Goal: Information Seeking & Learning: Learn about a topic

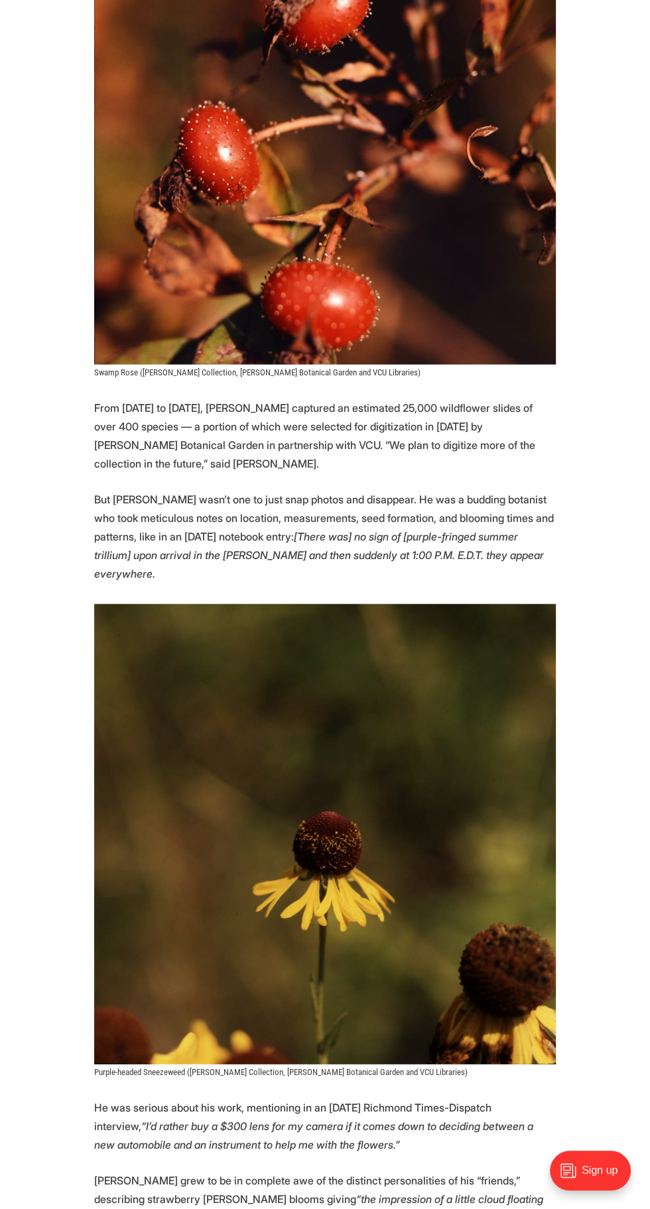
scroll to position [1757, 0]
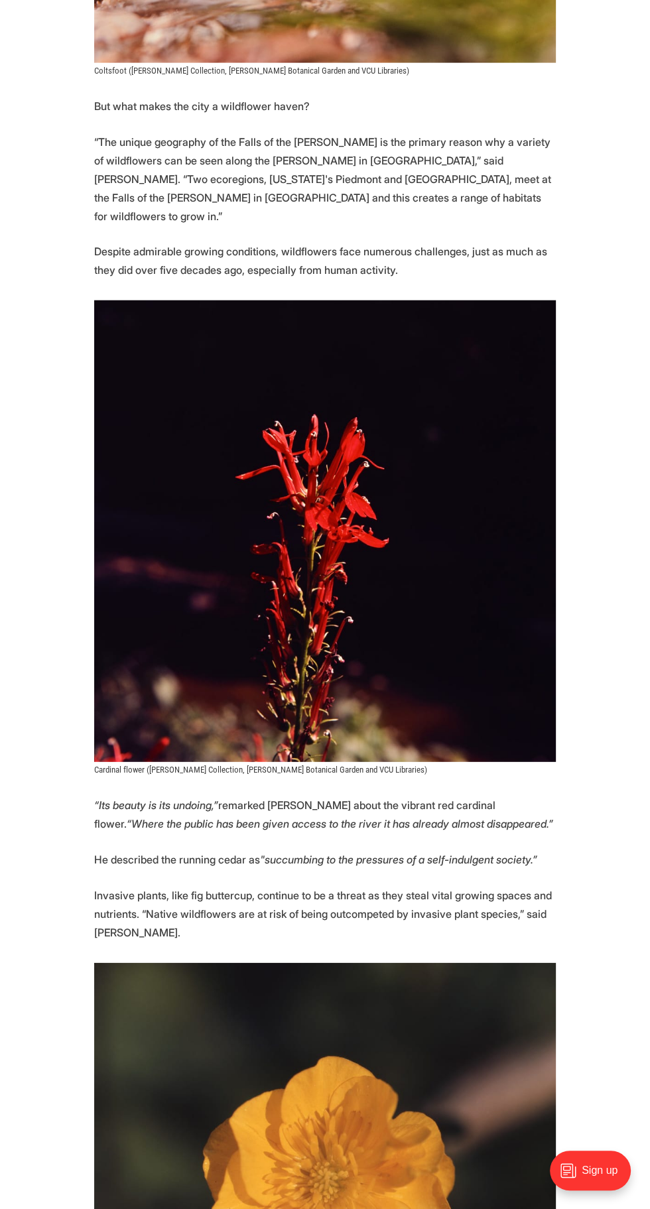
scroll to position [5501, 0]
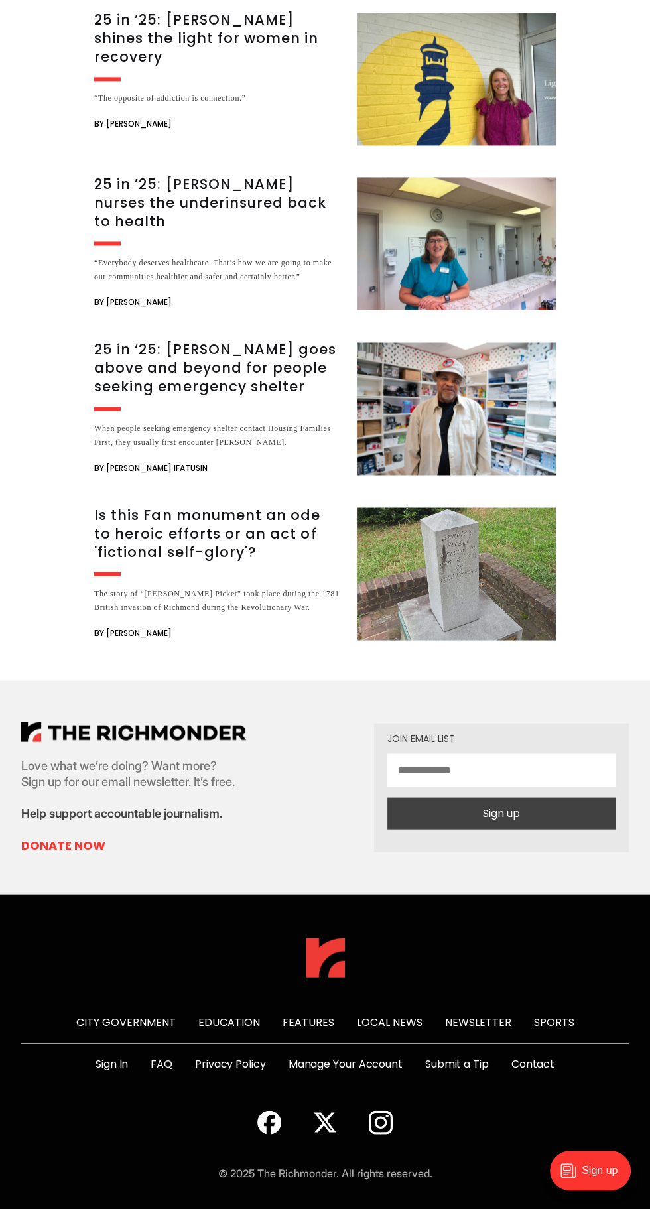
scroll to position [12666, 0]
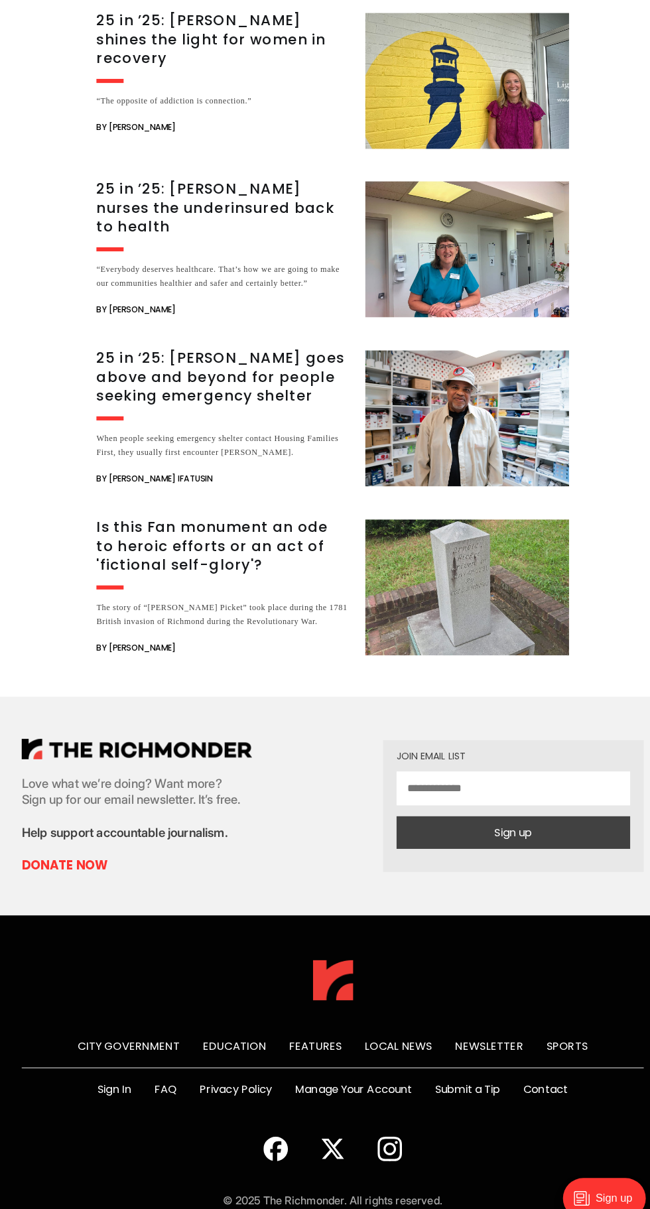
scroll to position [8879, 0]
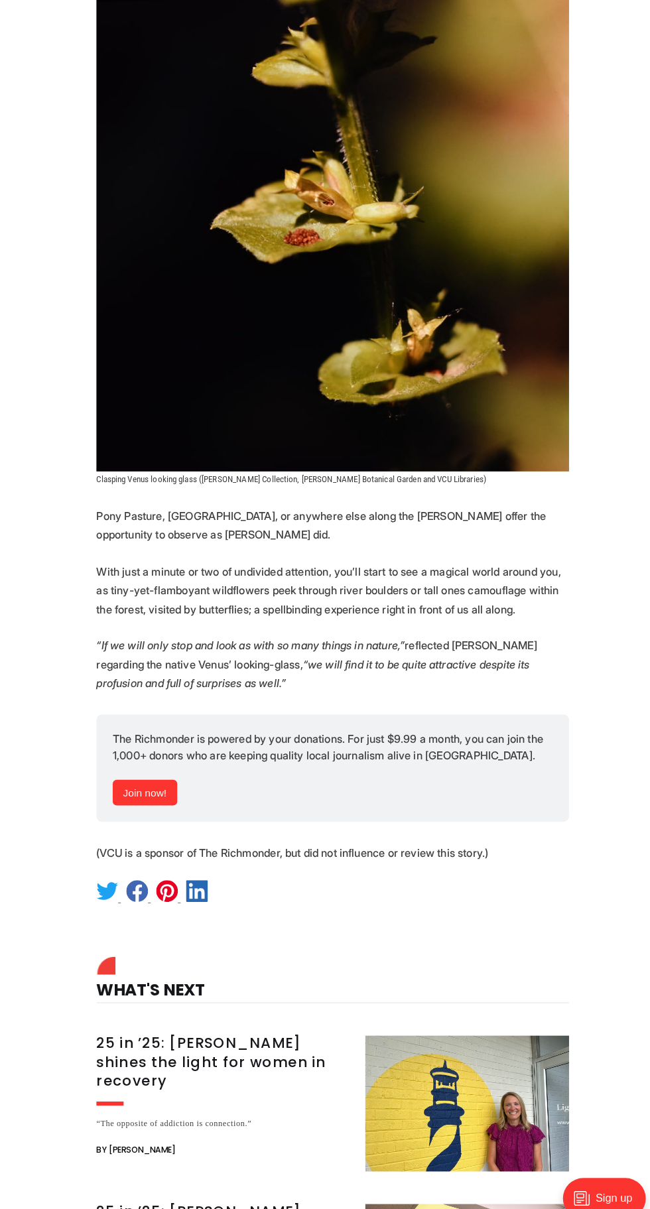
scroll to position [7112, 0]
